Goal: Information Seeking & Learning: Learn about a topic

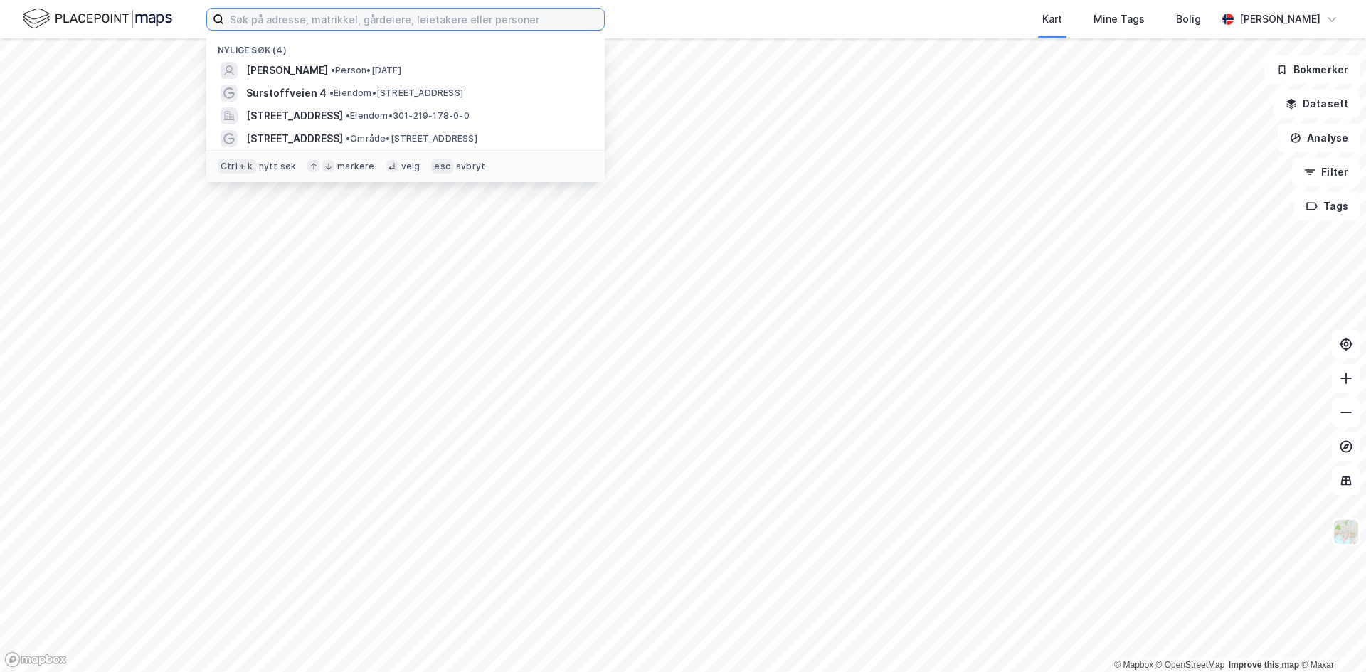
click at [319, 15] on input at bounding box center [414, 19] width 380 height 21
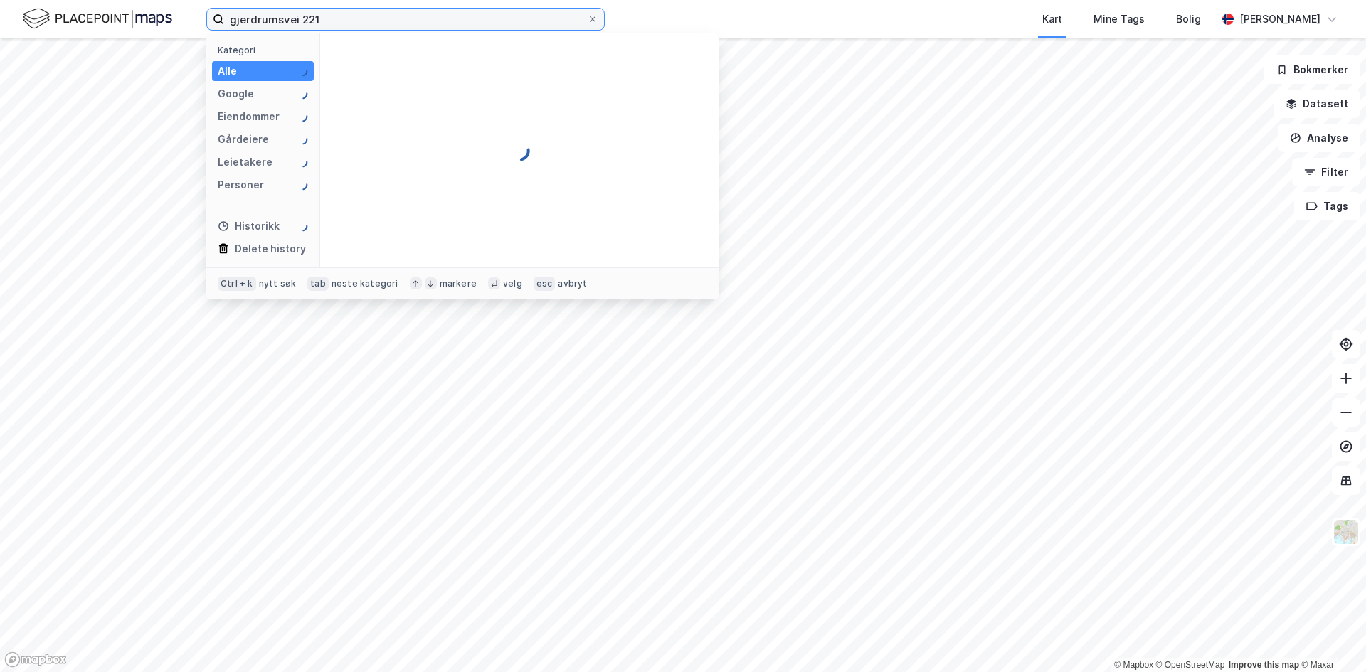
type input "gjerdrumsvei 221"
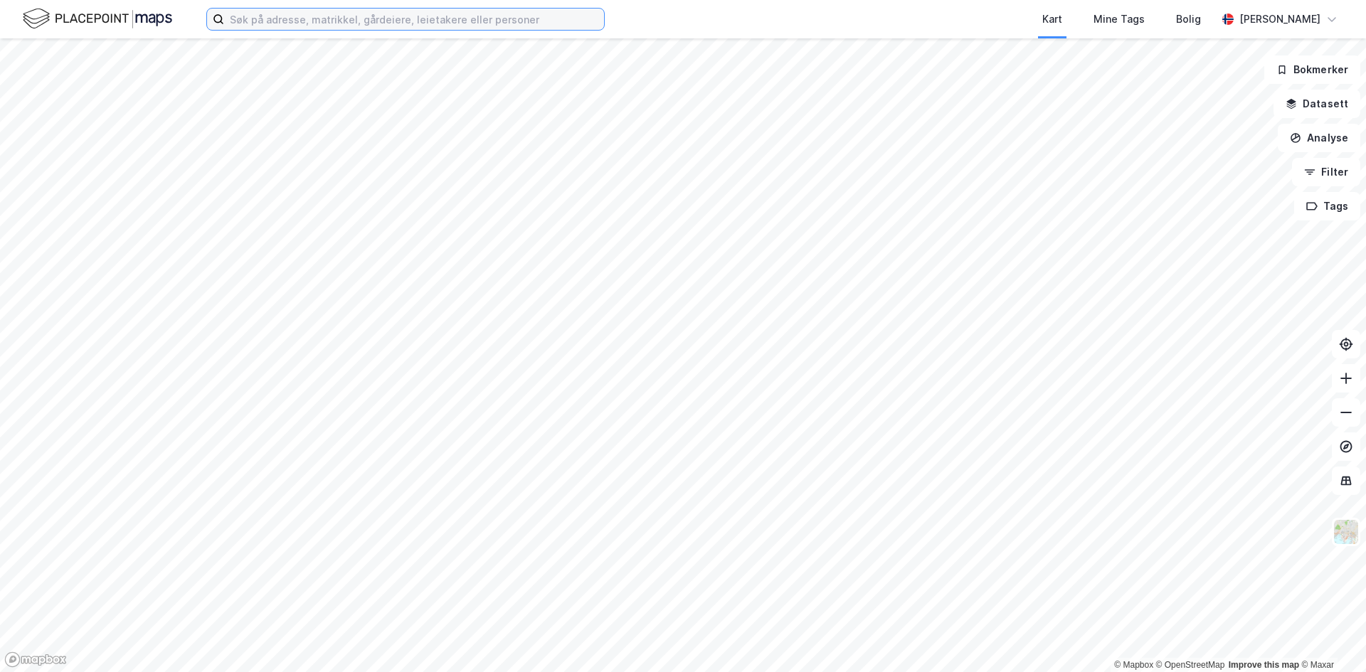
click at [408, 21] on input at bounding box center [414, 19] width 380 height 21
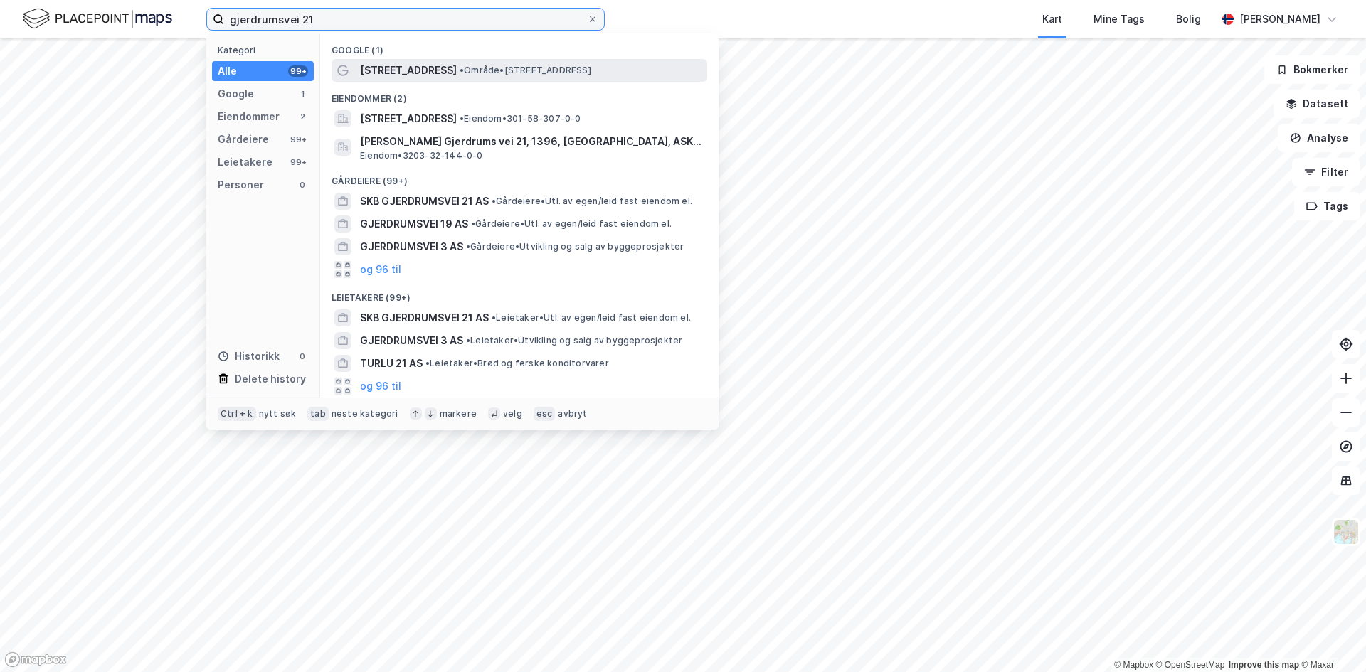
type input "gjerdrumsvei 21"
click at [454, 63] on div "Gjerdrums vei 21 • Område • Gjerdrums vei 21, 0484 Oslo" at bounding box center [532, 70] width 344 height 17
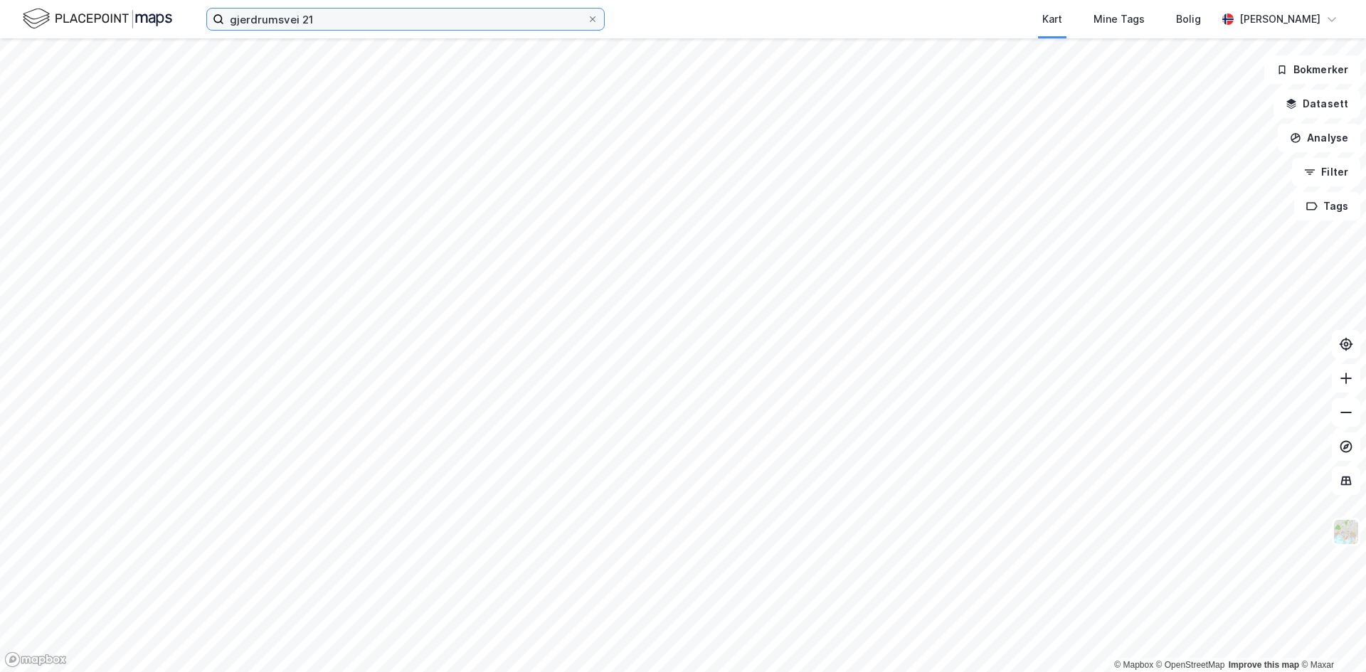
click at [383, 20] on input "gjerdrumsvei 21" at bounding box center [405, 19] width 363 height 21
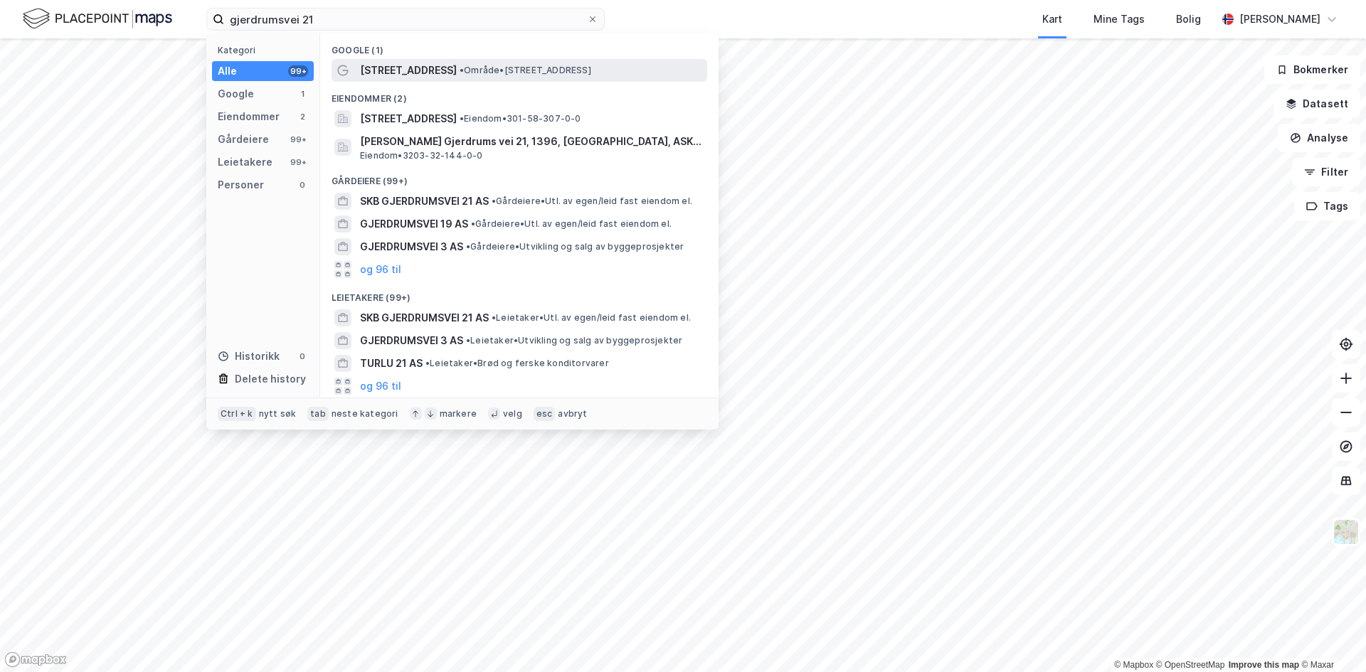
click at [415, 70] on span "Gjerdrums vei 21" at bounding box center [408, 70] width 97 height 17
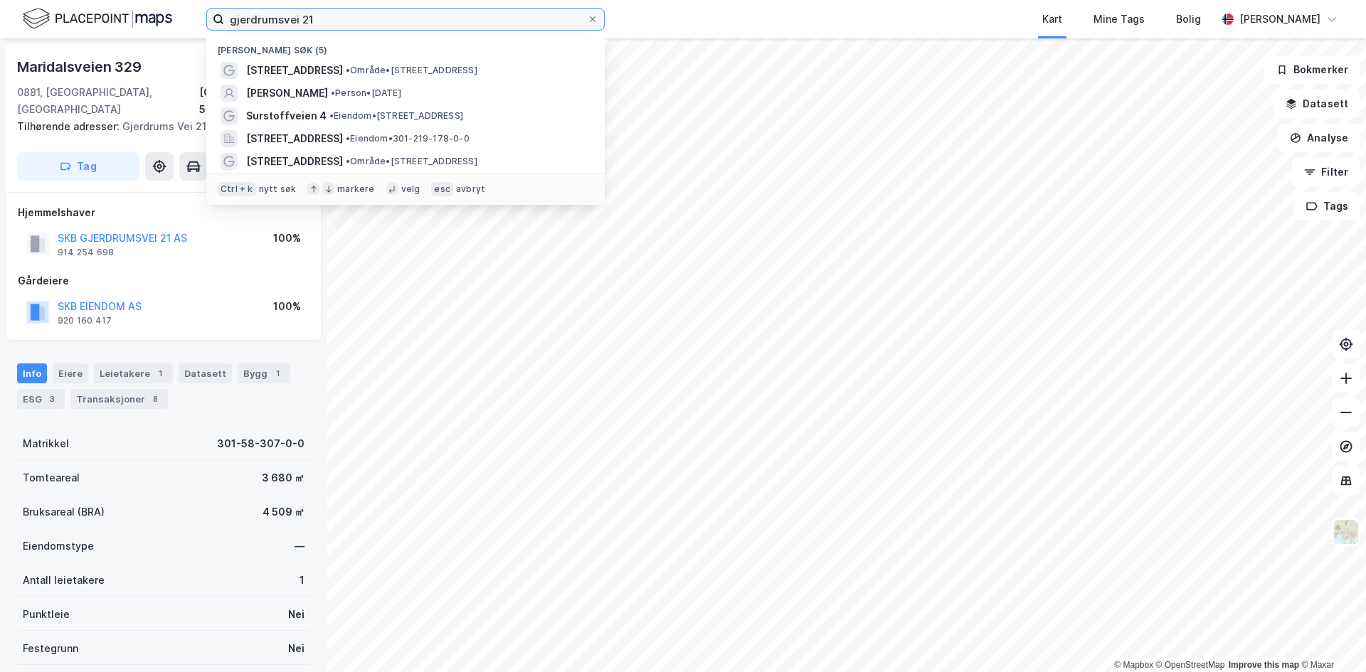
click at [419, 21] on input "gjerdrumsvei 21" at bounding box center [405, 19] width 363 height 21
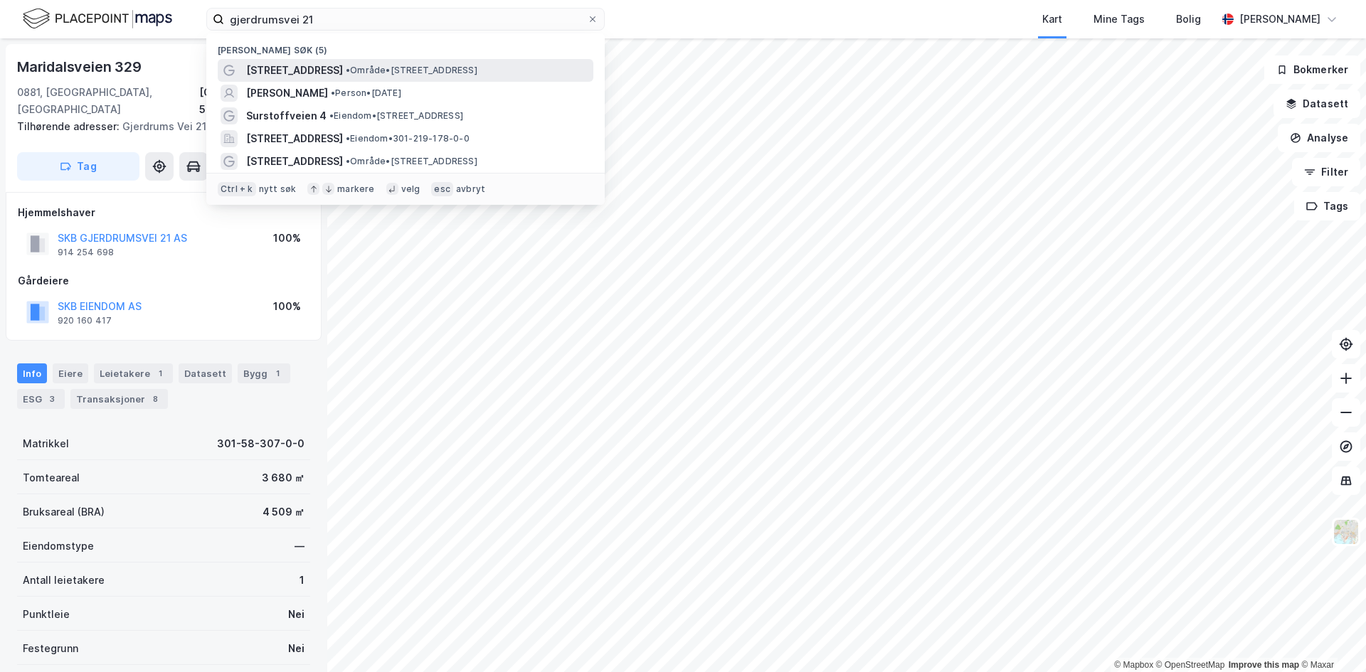
click at [292, 62] on span "Gjerdrums vei 21" at bounding box center [294, 70] width 97 height 17
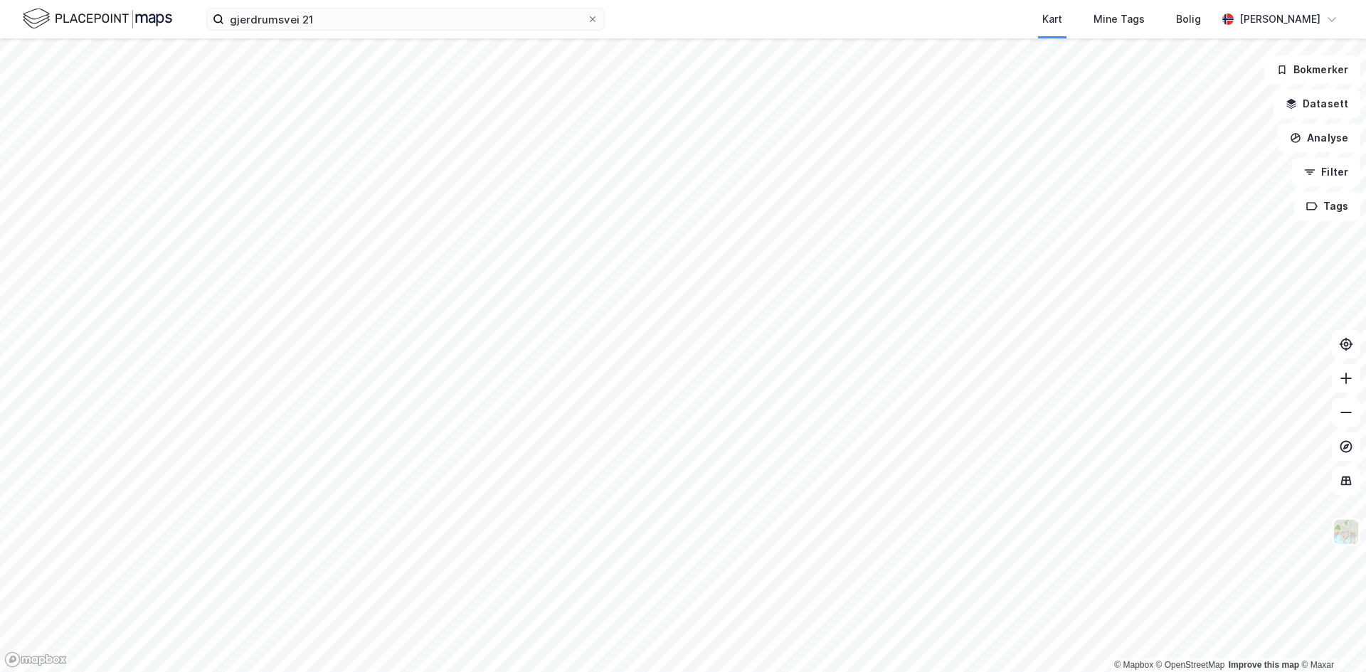
click at [419, 0] on html "gjerdrumsvei 21 Kart Mine Tags Bolig Espen Ganberg-Ødegaard © Mapbox © OpenStre…" at bounding box center [683, 336] width 1366 height 672
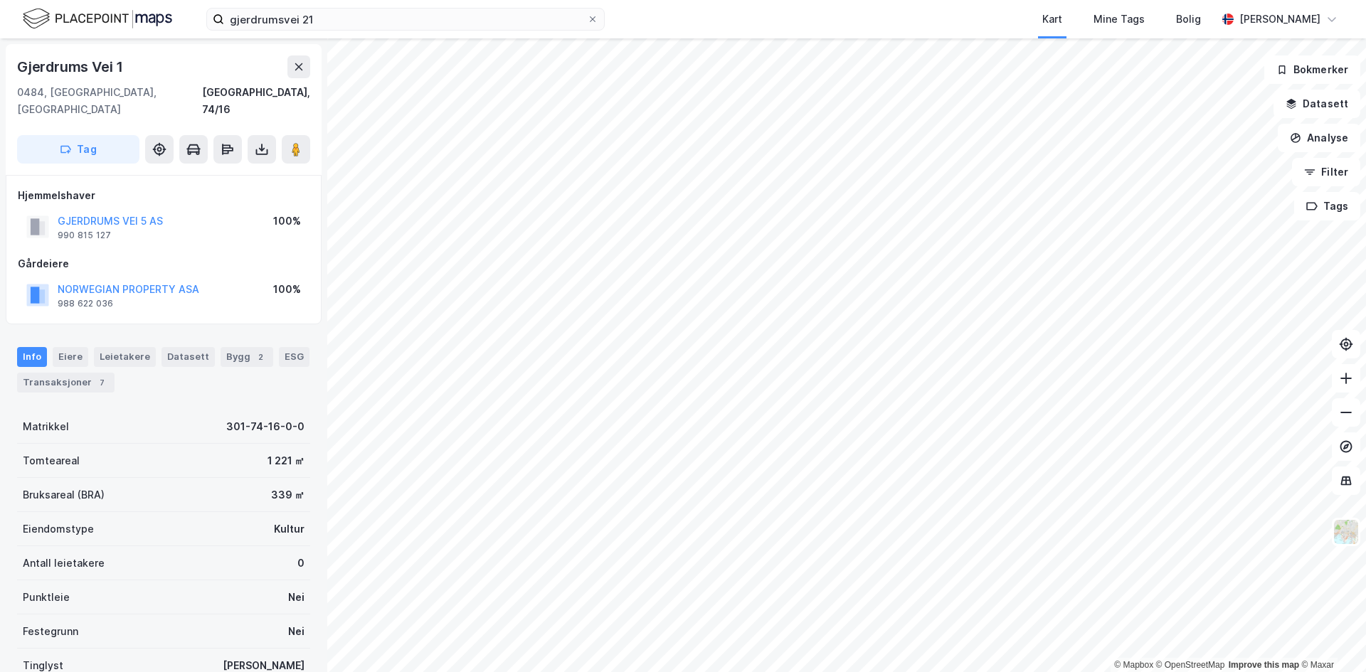
click at [913, 671] on html "gjerdrumsvei 21 Kart Mine Tags Bolig Espen Ganberg-Ødegaard © Mapbox © OpenStre…" at bounding box center [683, 336] width 1366 height 672
click at [1118, 671] on html "gjerdrumsvei 21 Kart Mine Tags Bolig Espen Ganberg-Ødegaard © Mapbox © OpenStre…" at bounding box center [683, 336] width 1366 height 672
